Goal: Information Seeking & Learning: Learn about a topic

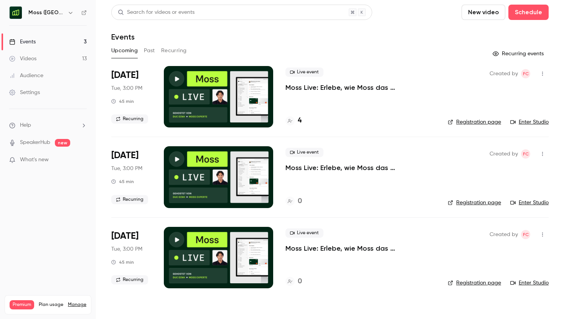
click at [146, 48] on button "Past" at bounding box center [149, 51] width 11 height 12
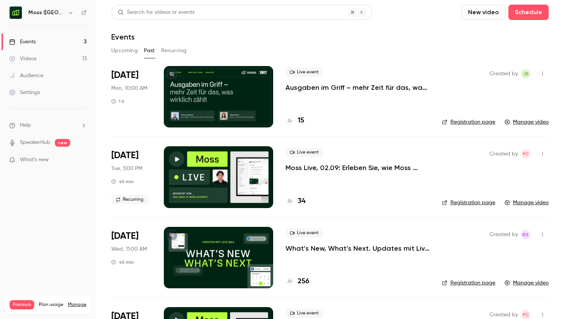
click at [331, 85] on p "Ausgaben im Griff – mehr Zeit für das, was wirklich zählt" at bounding box center [358, 87] width 144 height 9
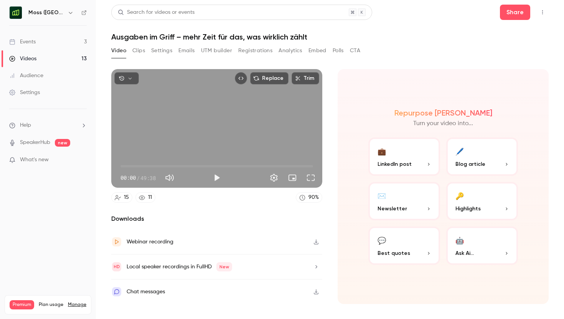
click at [246, 51] on button "Registrations" at bounding box center [255, 51] width 34 height 12
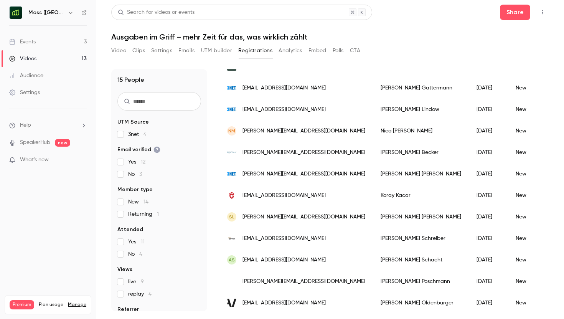
scroll to position [154, 0]
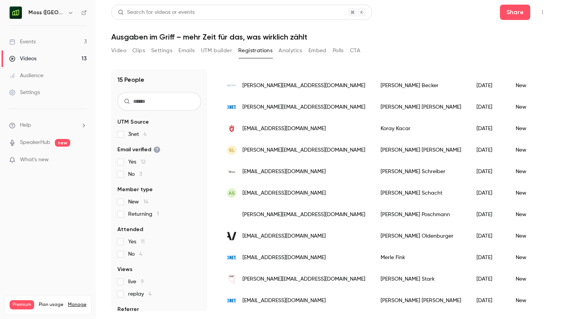
click at [293, 51] on button "Analytics" at bounding box center [291, 51] width 24 height 12
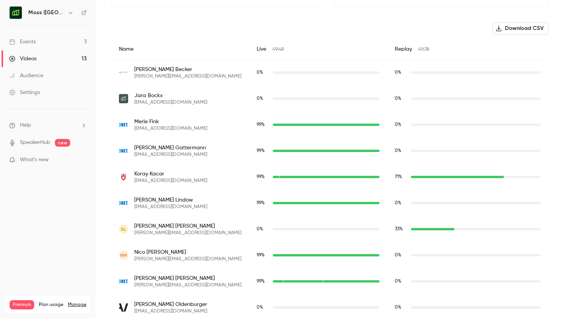
scroll to position [251, 0]
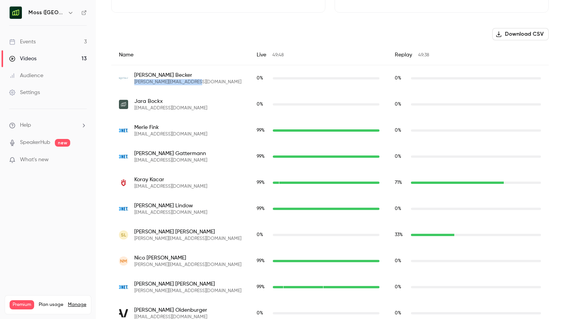
copy span "[PERSON_NAME][EMAIL_ADDRESS][DOMAIN_NAME]"
drag, startPoint x: 164, startPoint y: 79, endPoint x: 138, endPoint y: 68, distance: 28.6
click at [134, 82] on div "[PERSON_NAME] [EMAIL_ADDRESS][DOMAIN_NAME]" at bounding box center [180, 78] width 122 height 14
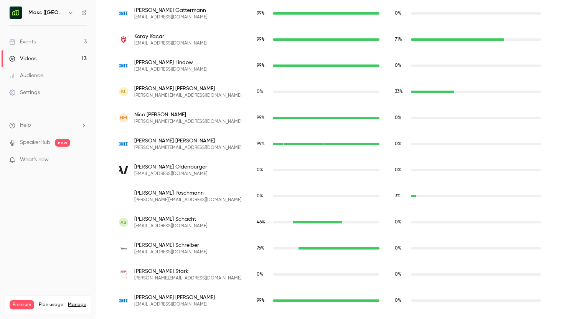
scroll to position [395, 0]
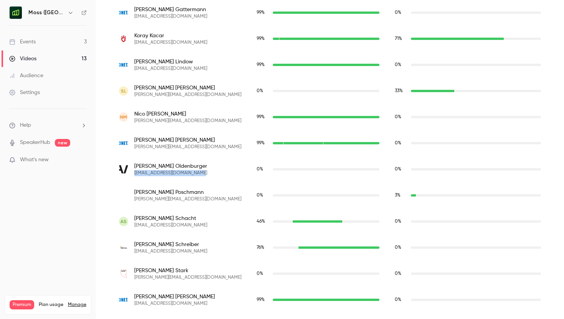
drag, startPoint x: 198, startPoint y: 175, endPoint x: 131, endPoint y: 172, distance: 66.9
click at [131, 172] on div "[PERSON_NAME] [EMAIL_ADDRESS][DOMAIN_NAME]" at bounding box center [180, 169] width 122 height 14
copy span "[EMAIL_ADDRESS][DOMAIN_NAME]"
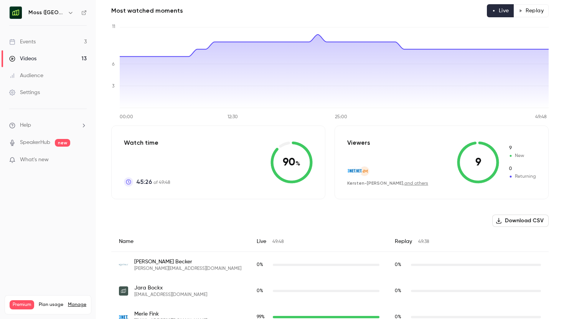
scroll to position [0, 0]
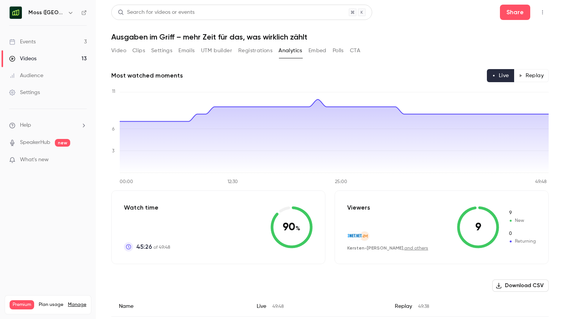
click at [529, 81] on button "Replay" at bounding box center [531, 75] width 35 height 13
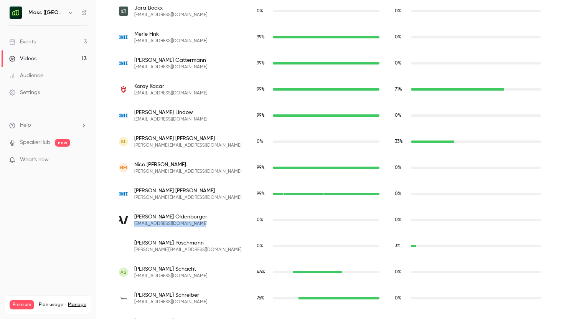
scroll to position [395, 0]
